Goal: Information Seeking & Learning: Learn about a topic

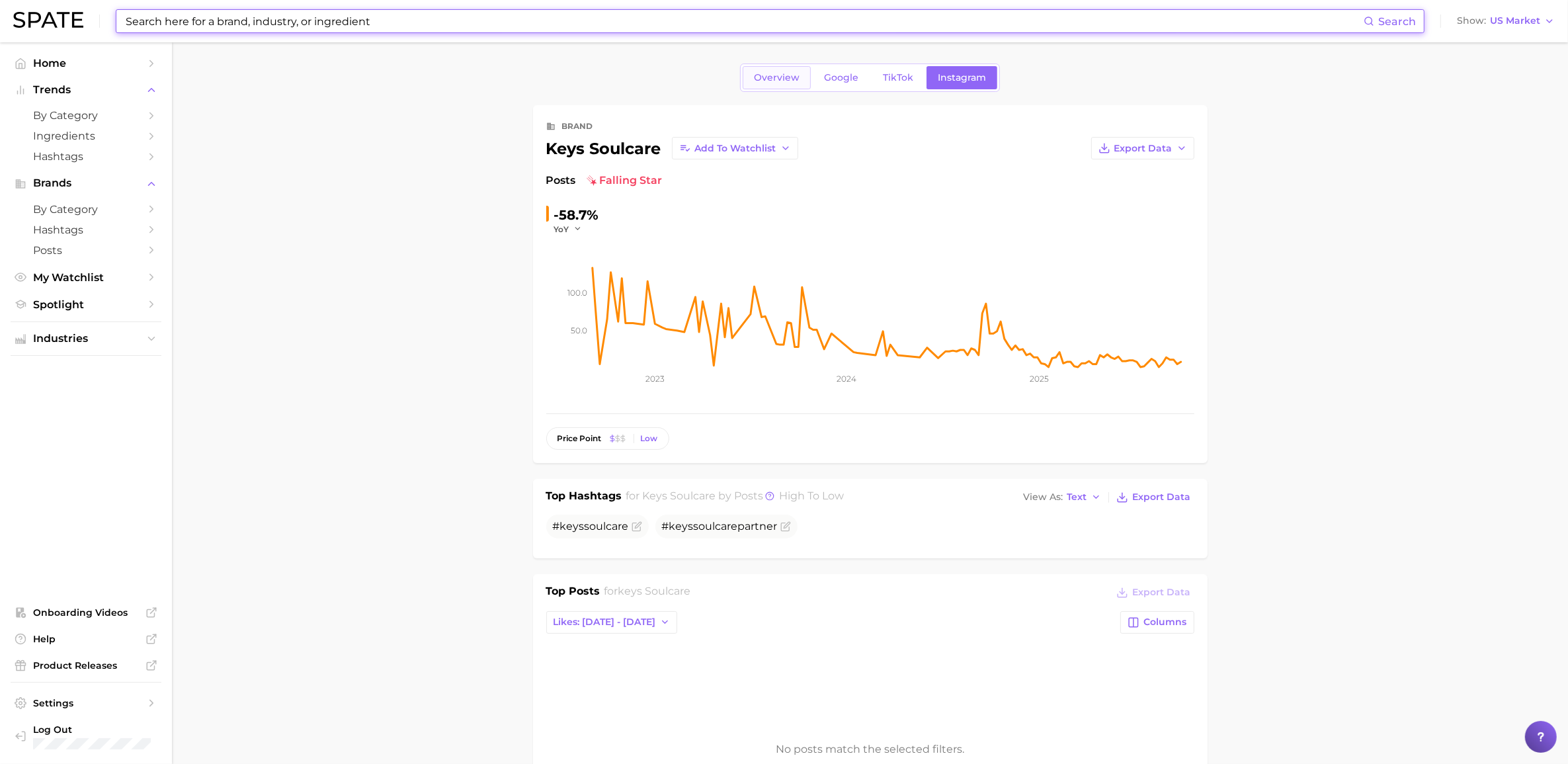
click at [750, 83] on link "Overview" at bounding box center [777, 77] width 68 height 23
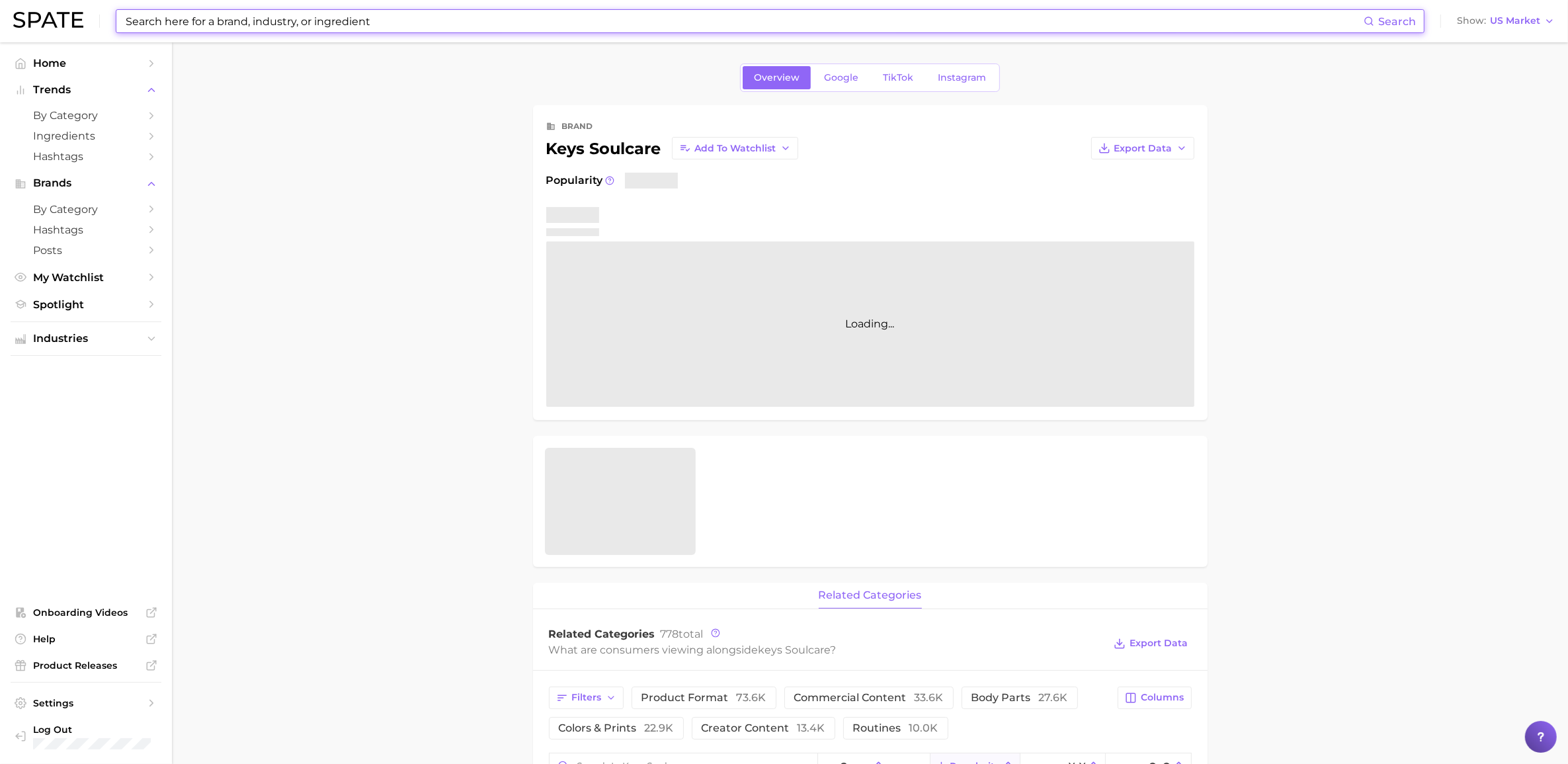
click at [422, 12] on input at bounding box center [744, 21] width 1239 height 22
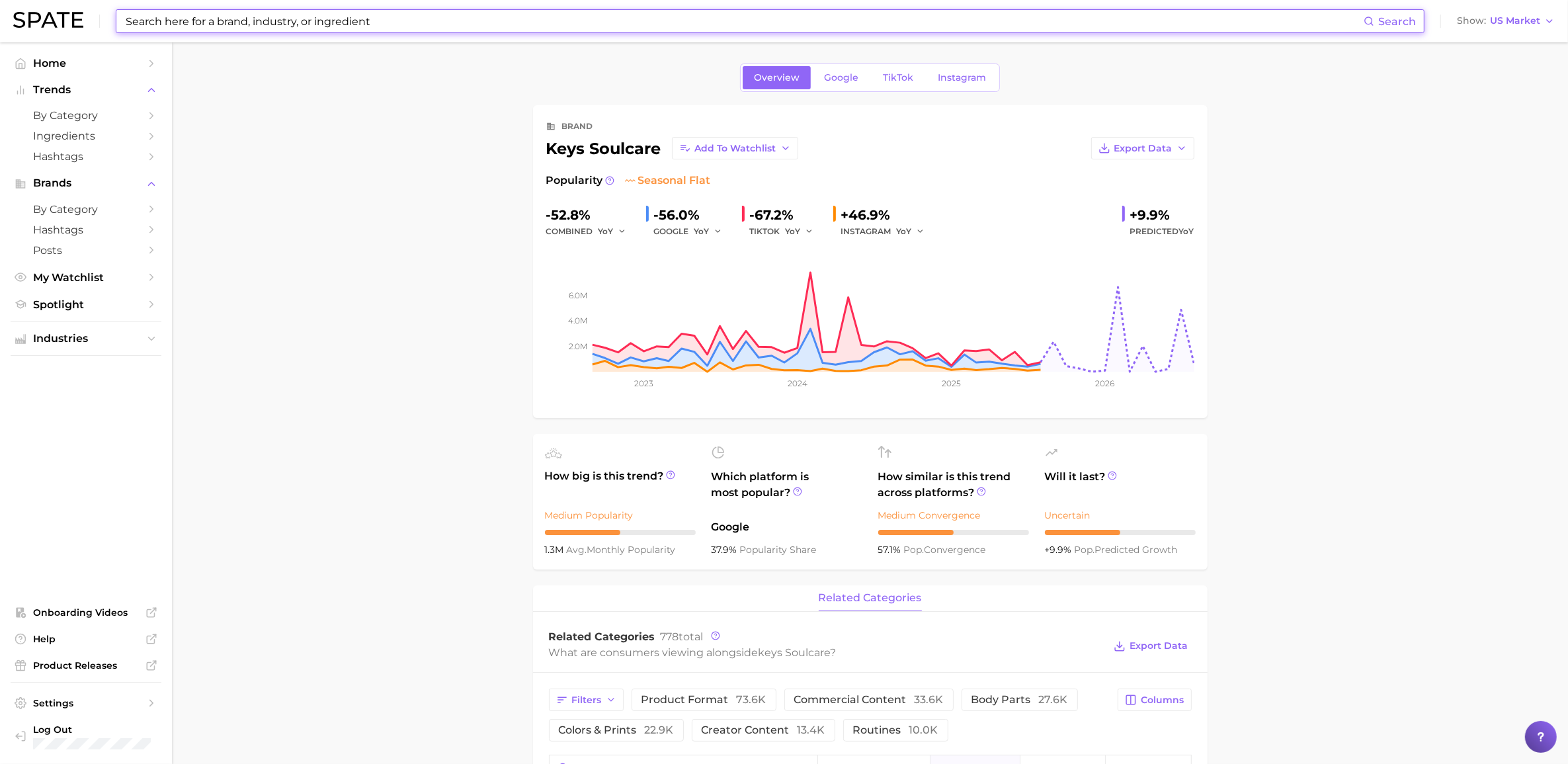
click at [309, 23] on input at bounding box center [744, 21] width 1239 height 22
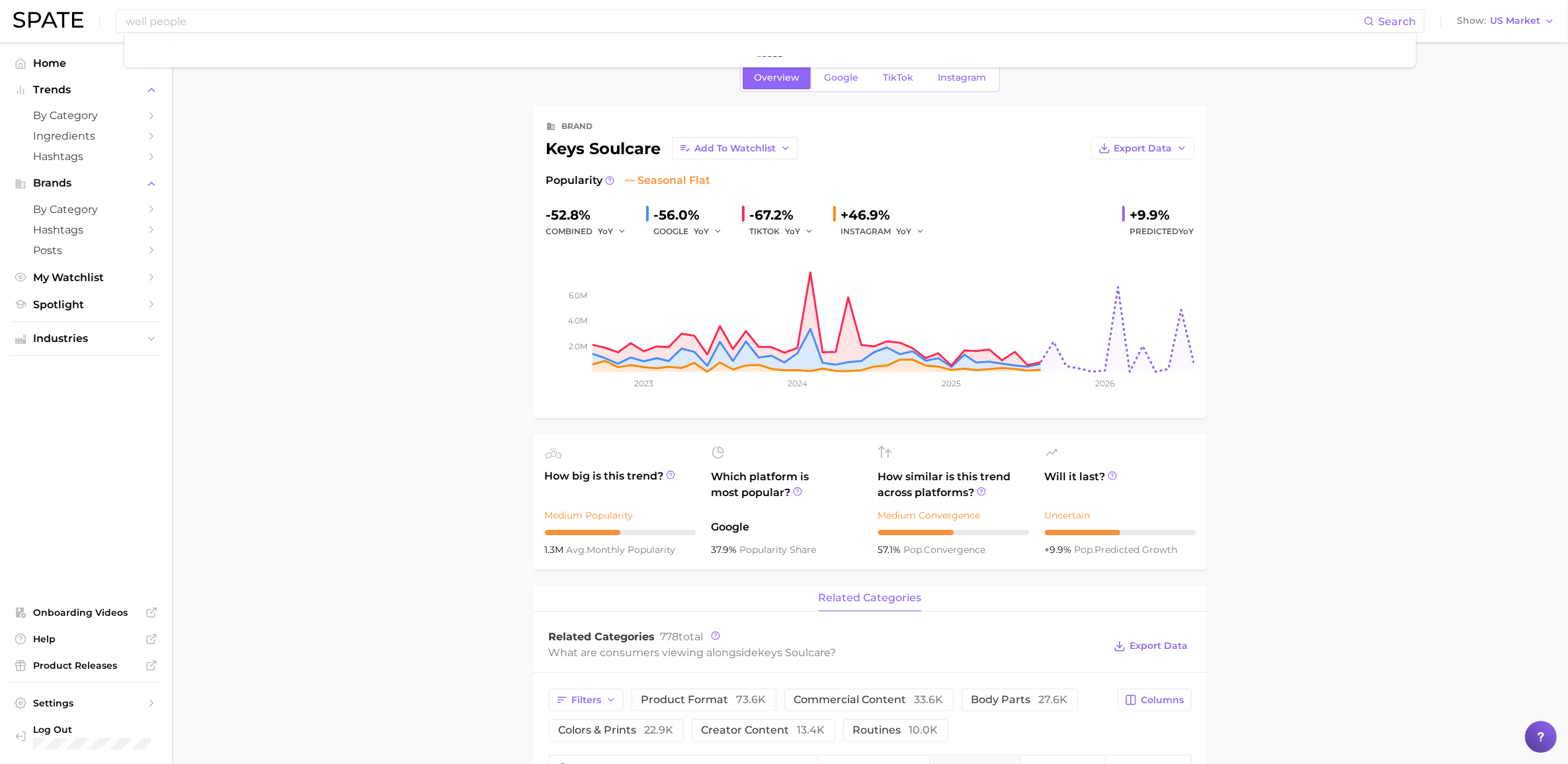
click at [967, 77] on span "Instagram" at bounding box center [962, 78] width 48 height 11
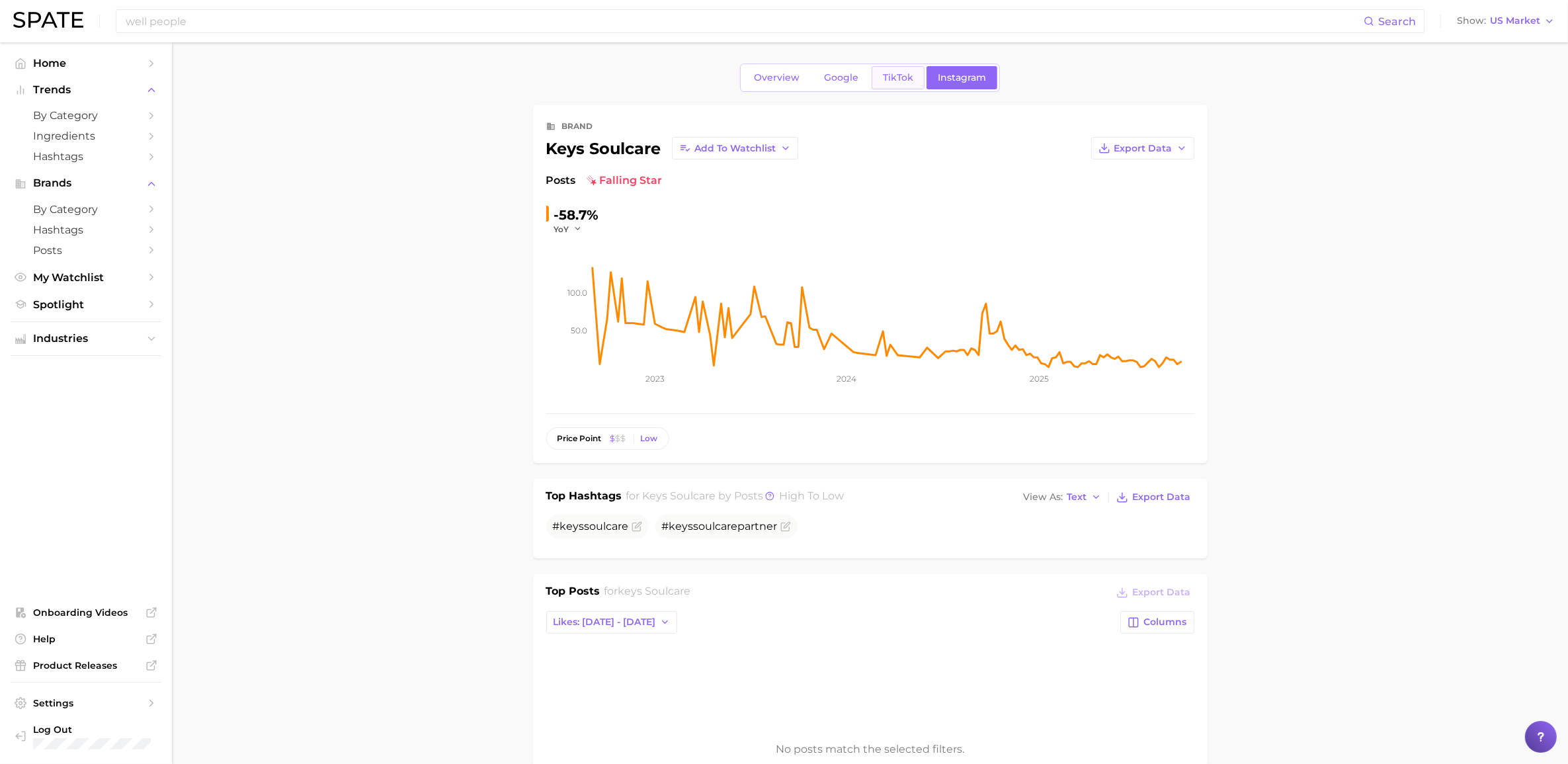
click at [897, 74] on span "TikTok" at bounding box center [898, 78] width 30 height 11
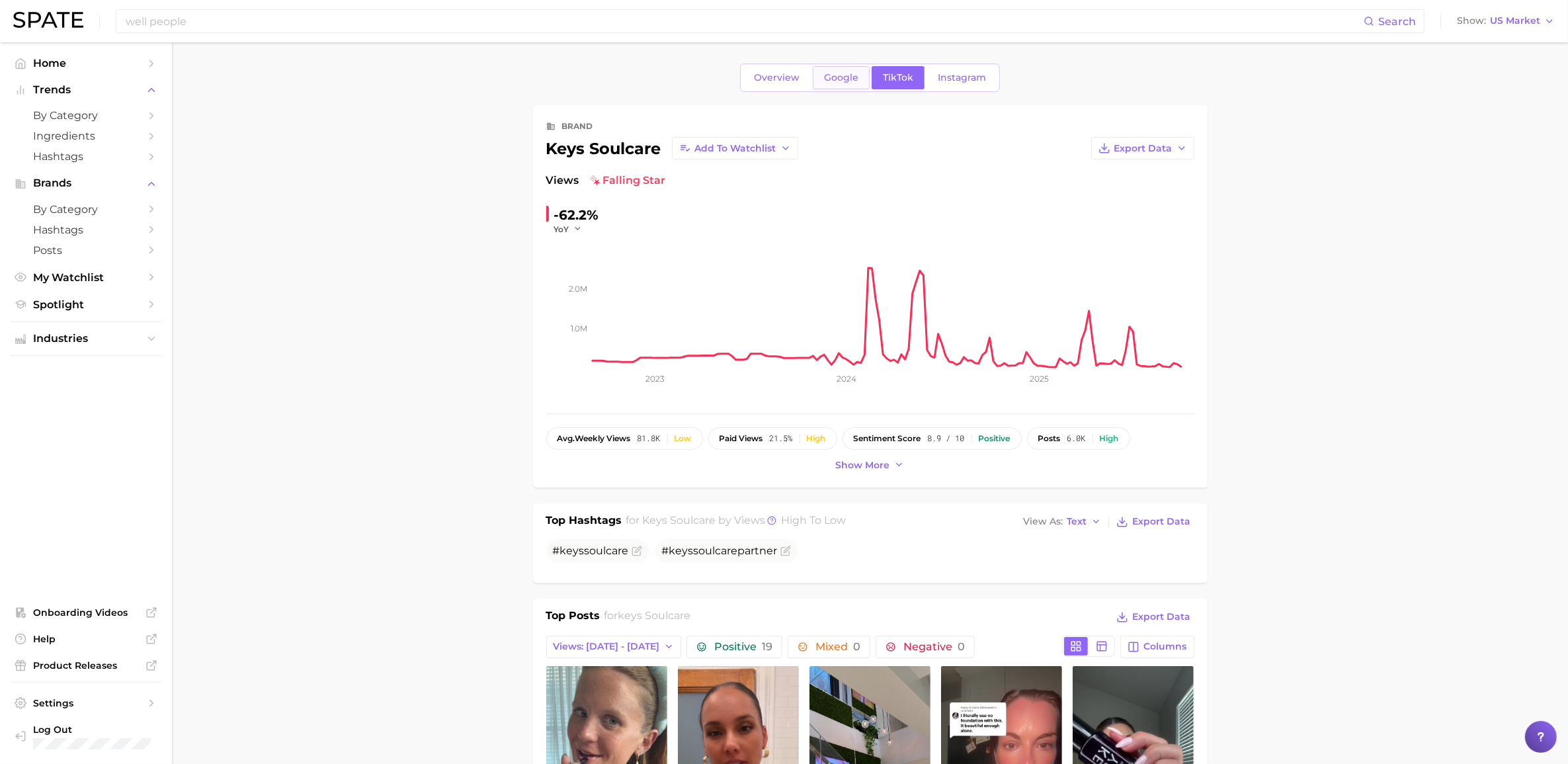
click at [845, 73] on span "Google" at bounding box center [841, 78] width 34 height 11
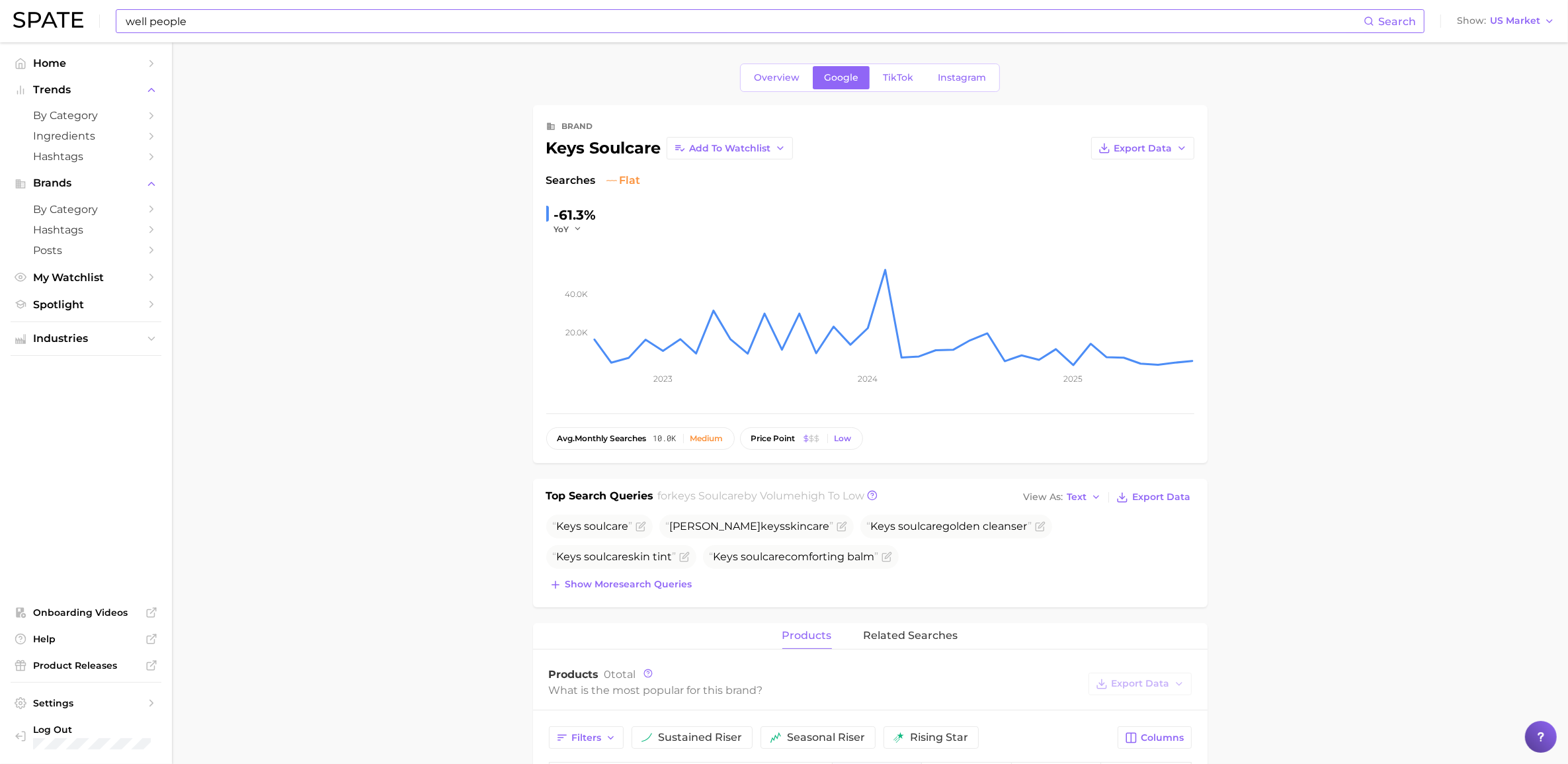
click at [465, 24] on input "well people" at bounding box center [744, 21] width 1239 height 22
drag, startPoint x: 398, startPoint y: 24, endPoint x: 7, endPoint y: 24, distance: 391.0
click at [8, 21] on header "well people Search Show US Market" at bounding box center [784, 21] width 1568 height 42
click at [375, 21] on input "well people" at bounding box center [744, 21] width 1239 height 22
click at [284, 28] on input "well people" at bounding box center [744, 21] width 1239 height 22
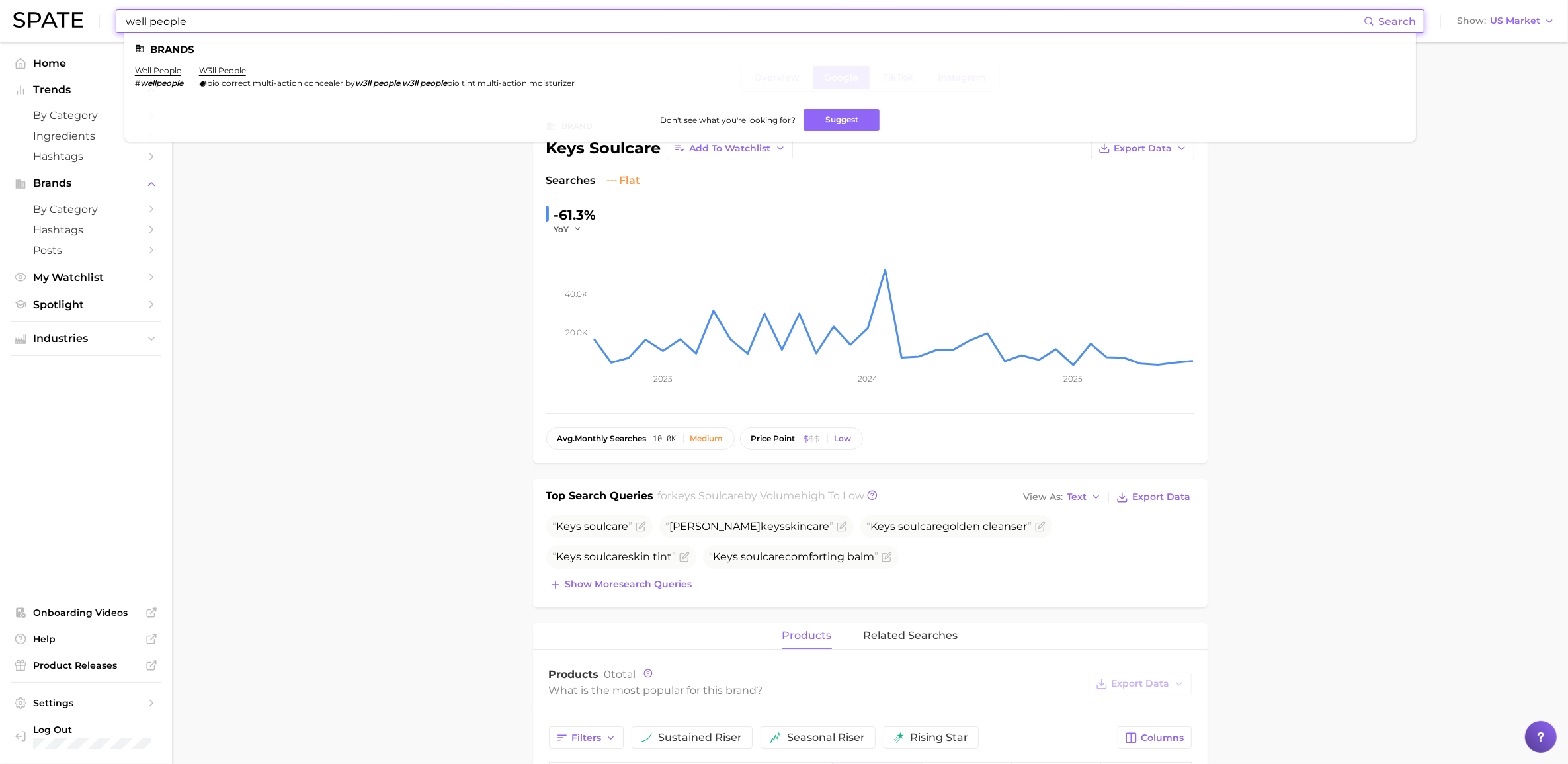
type input "well people"
click at [158, 70] on link "well people" at bounding box center [158, 71] width 46 height 10
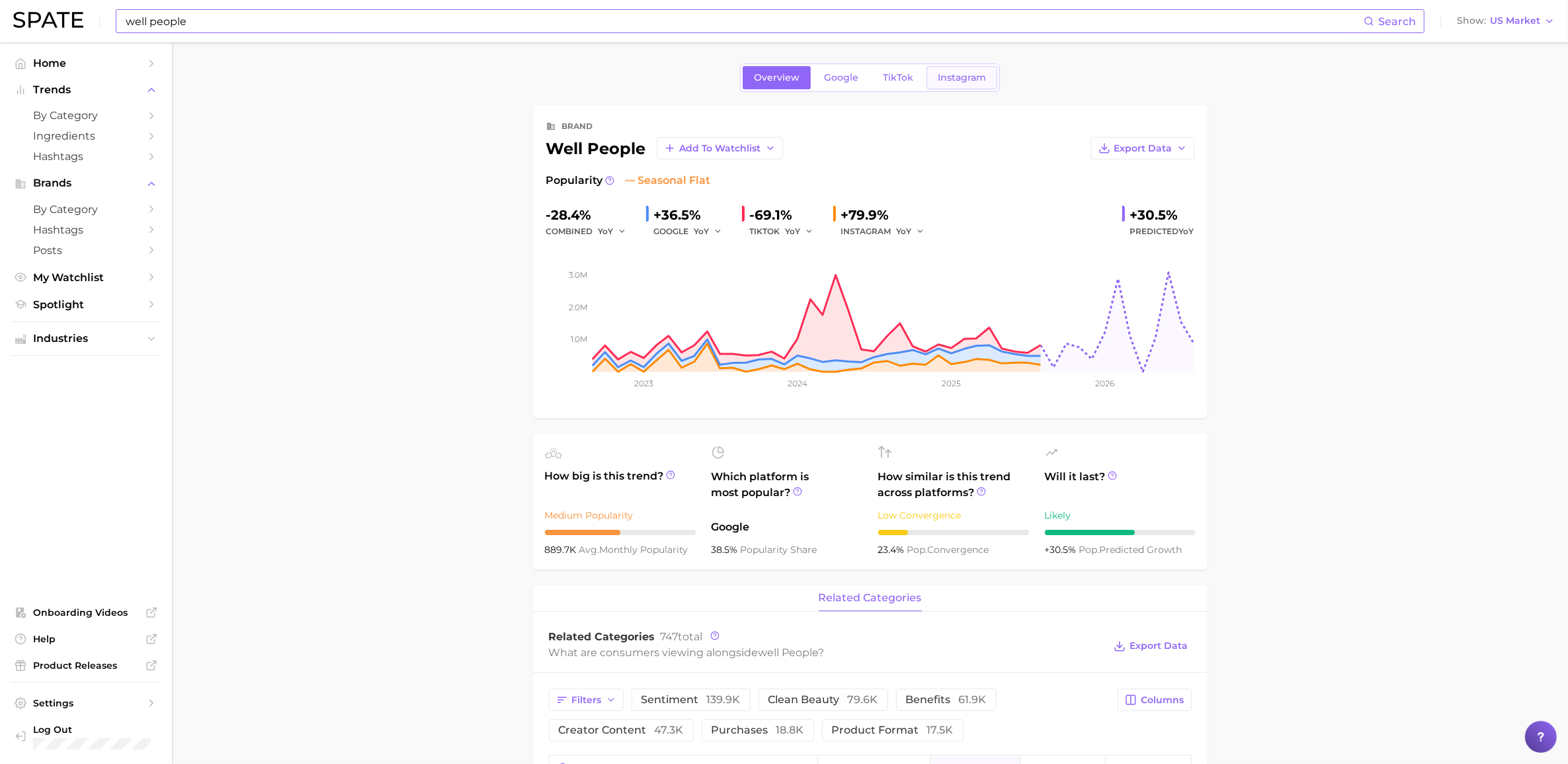
click at [947, 83] on span "Instagram" at bounding box center [962, 78] width 48 height 11
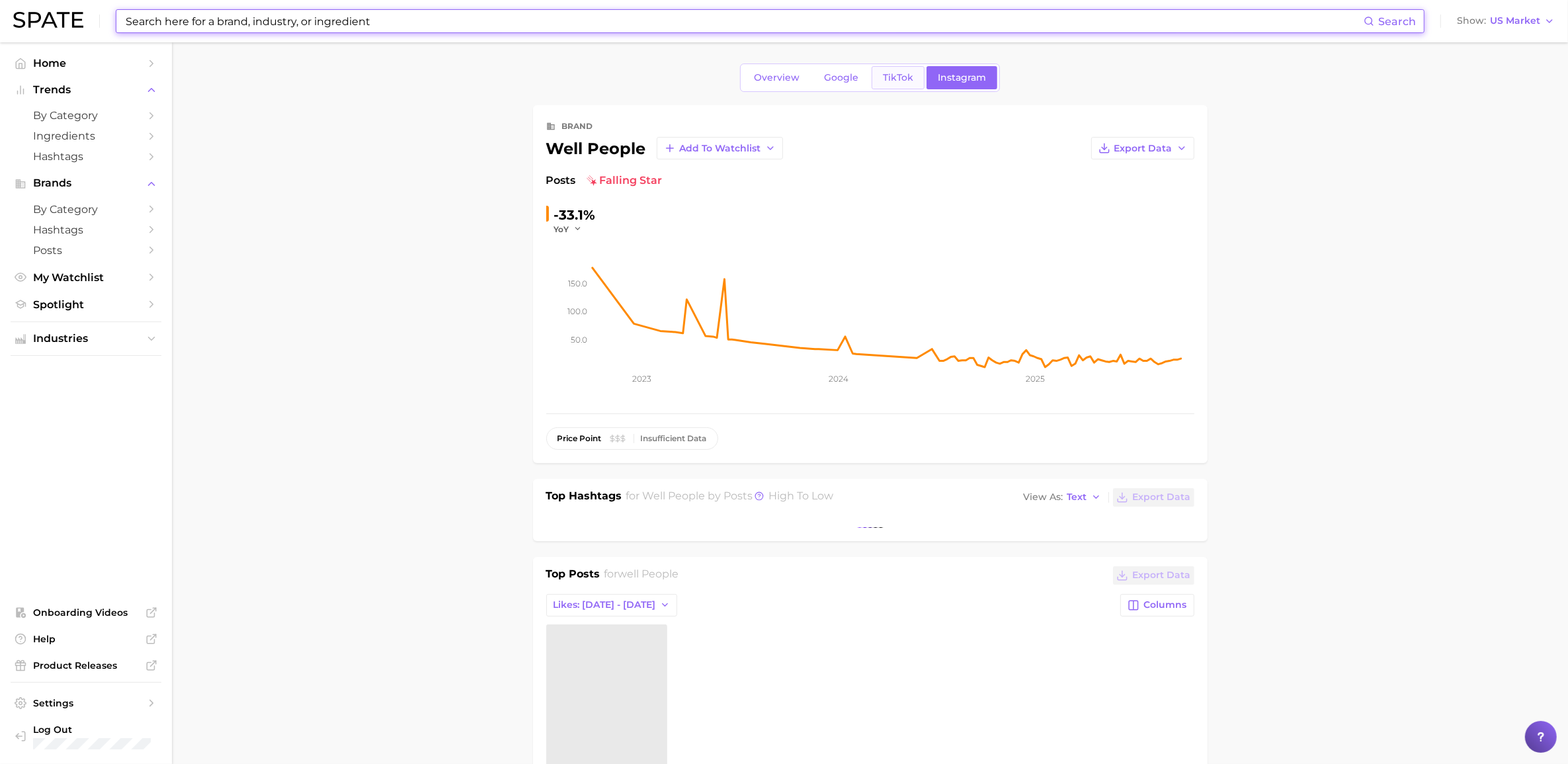
click at [879, 79] on link "TikTok" at bounding box center [898, 77] width 53 height 23
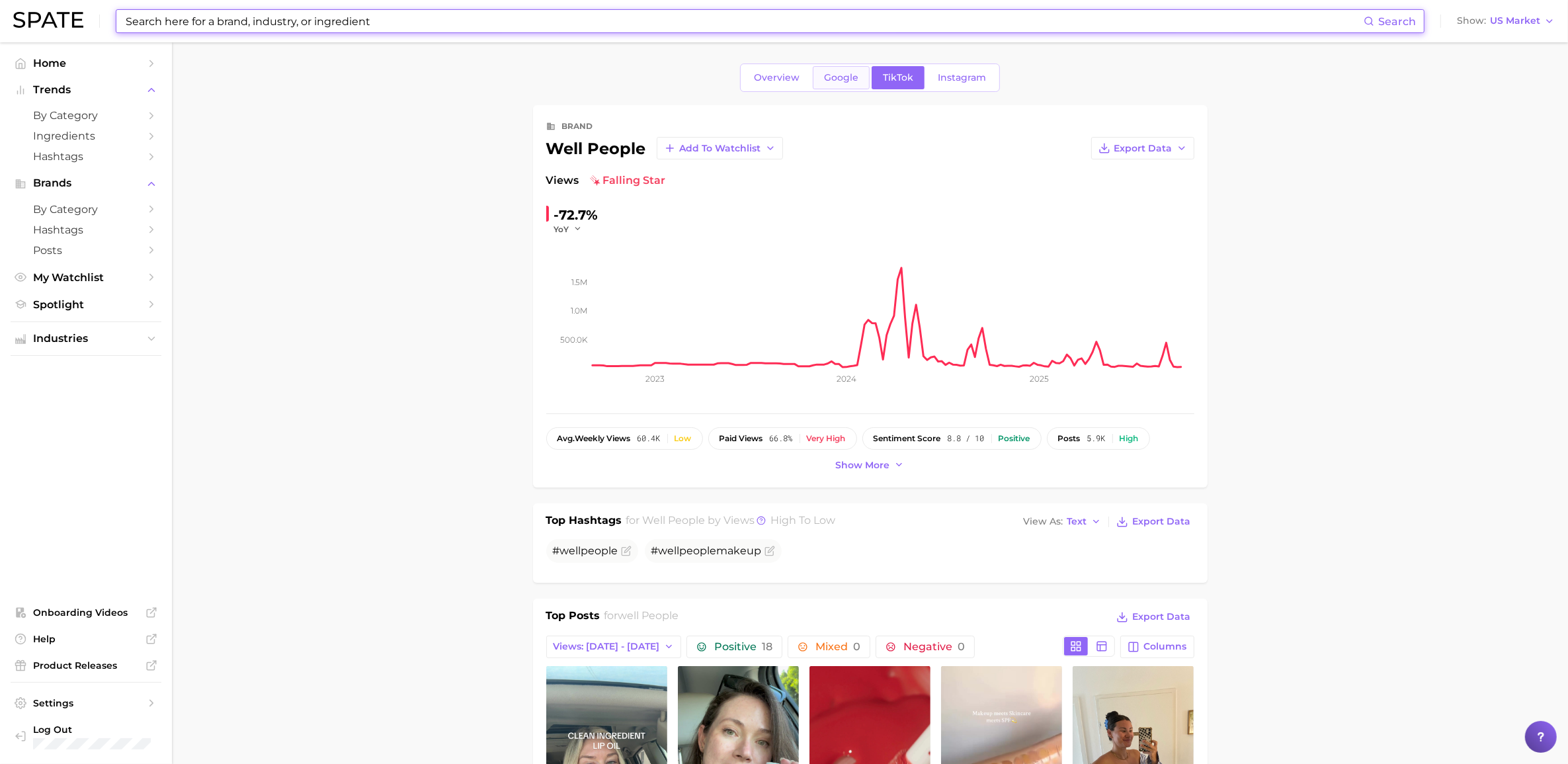
click at [837, 77] on span "Google" at bounding box center [841, 78] width 34 height 11
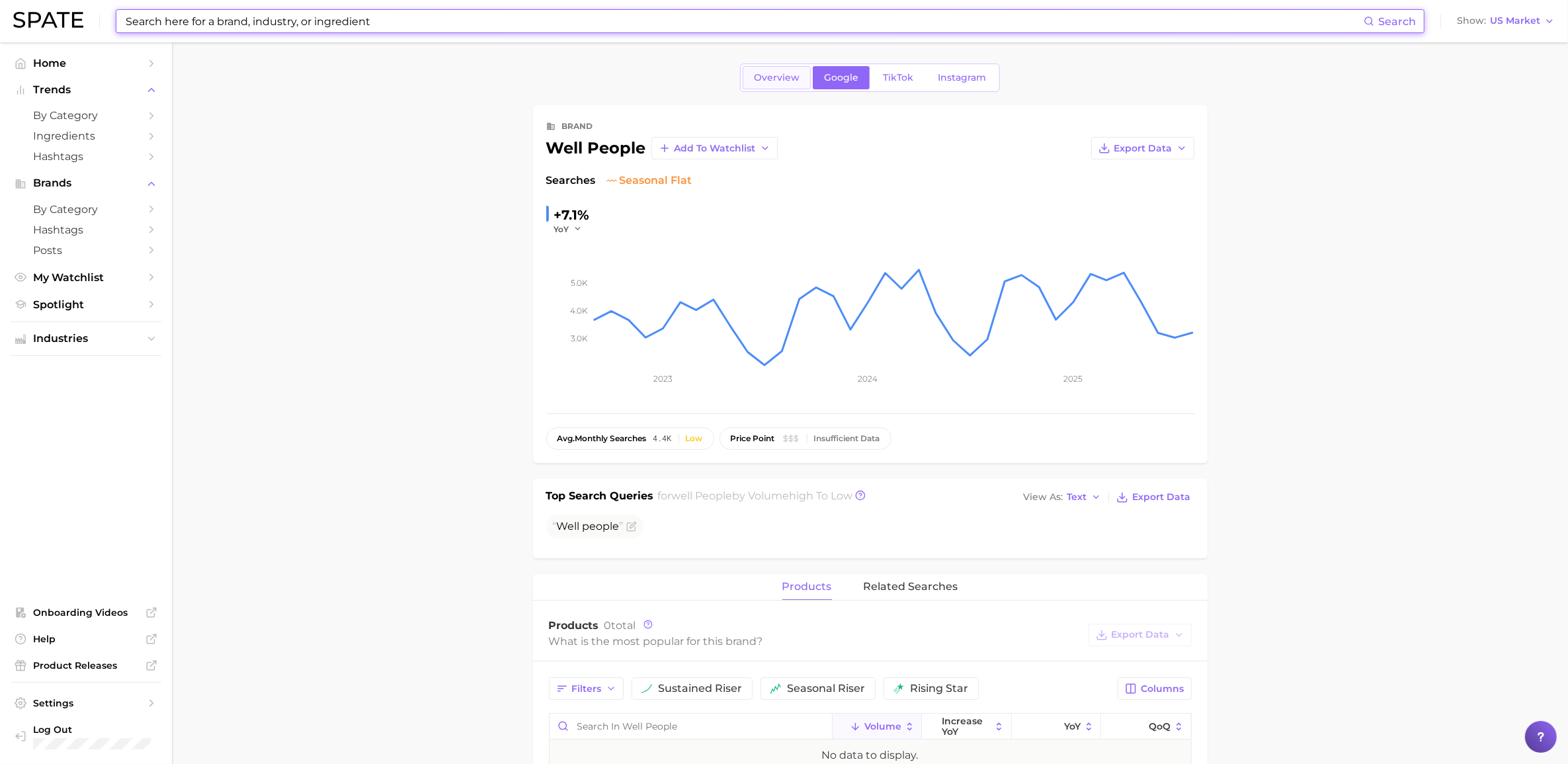
click at [769, 70] on link "Overview" at bounding box center [777, 77] width 68 height 23
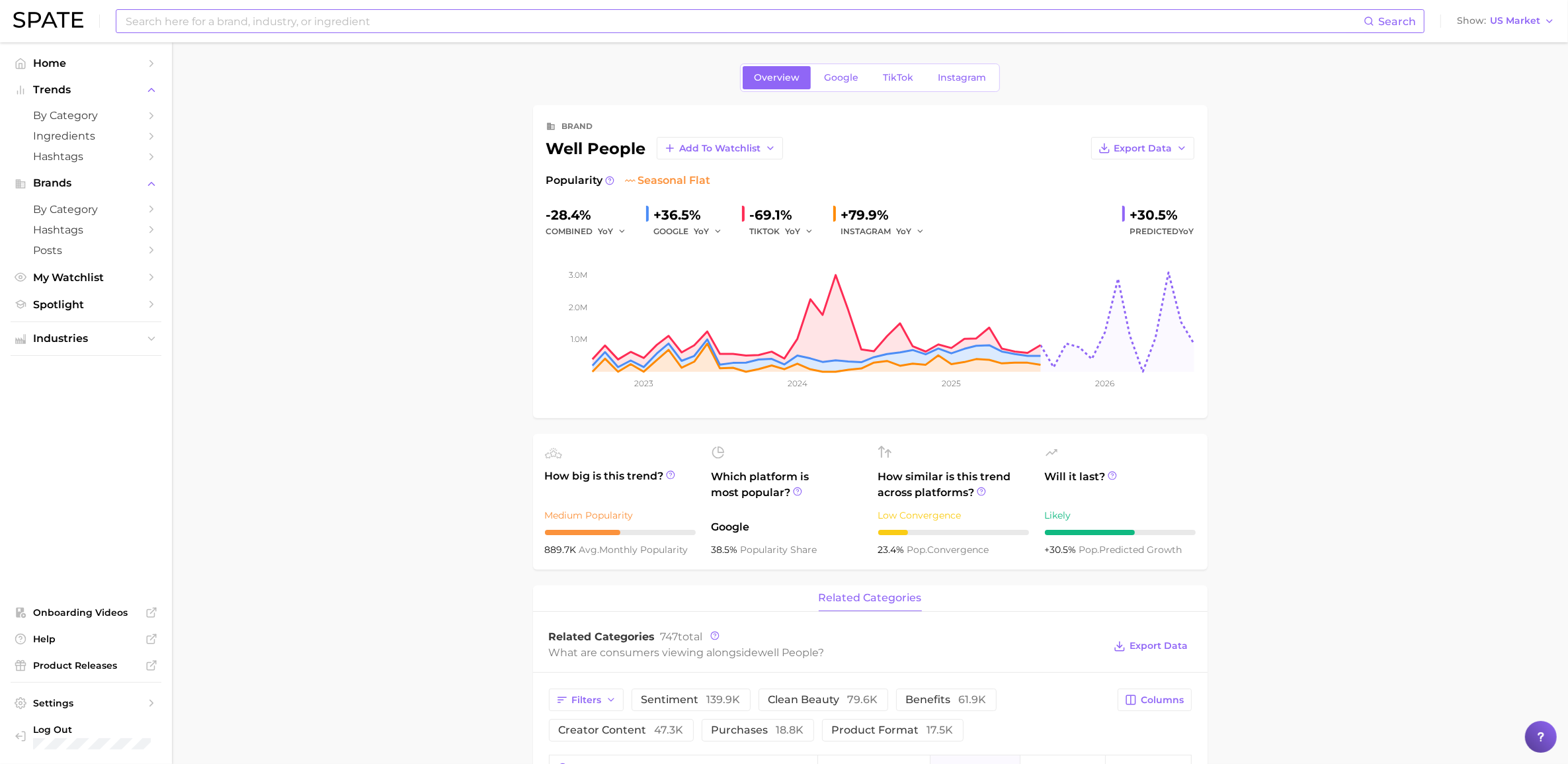
drag, startPoint x: 1330, startPoint y: 223, endPoint x: 1059, endPoint y: 74, distance: 309.3
